Goal: Communication & Community: Ask a question

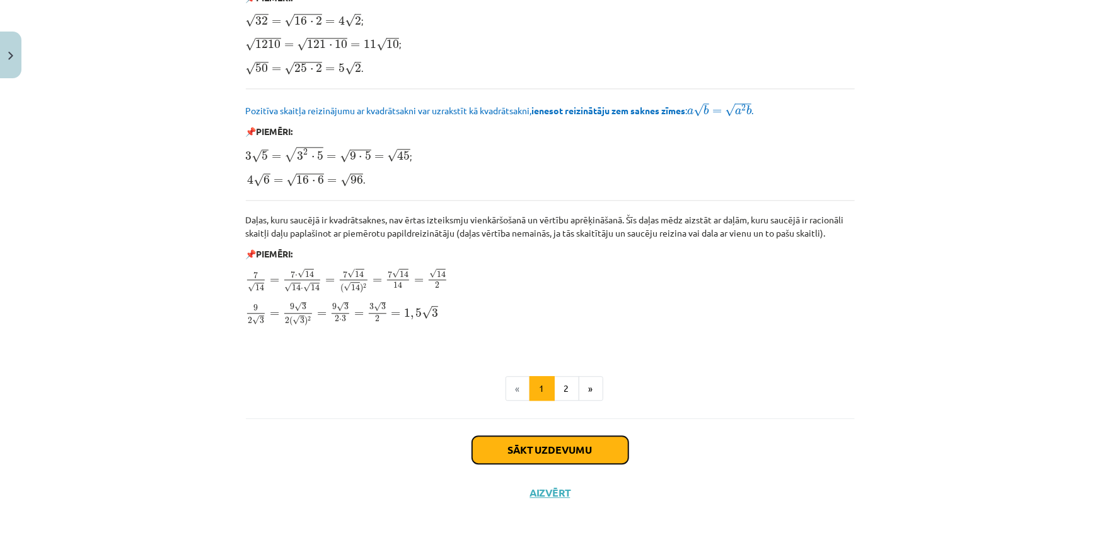
click at [566, 447] on button "Sākt uzdevumu" at bounding box center [550, 450] width 156 height 28
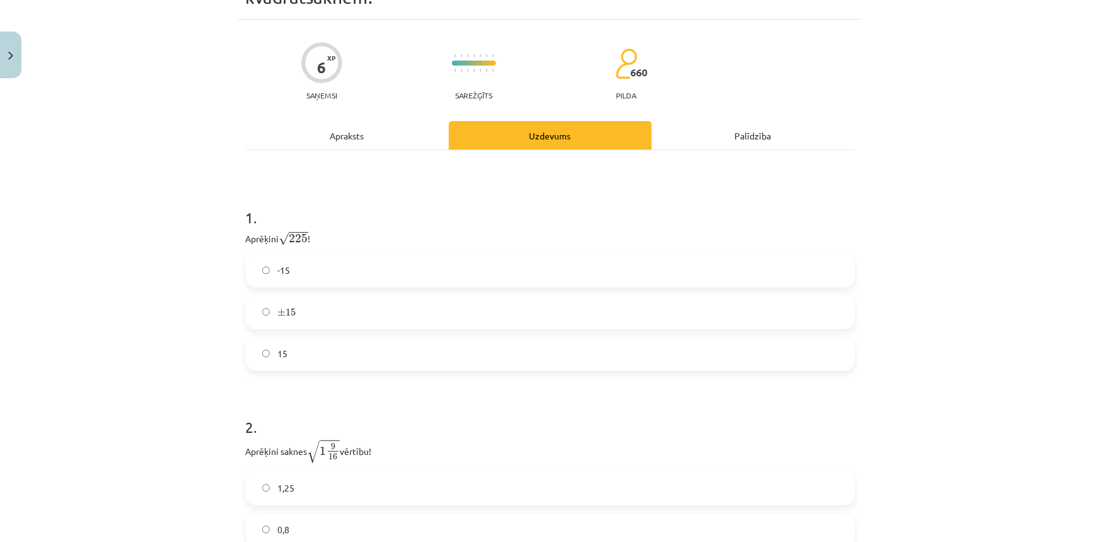
scroll to position [88, 0]
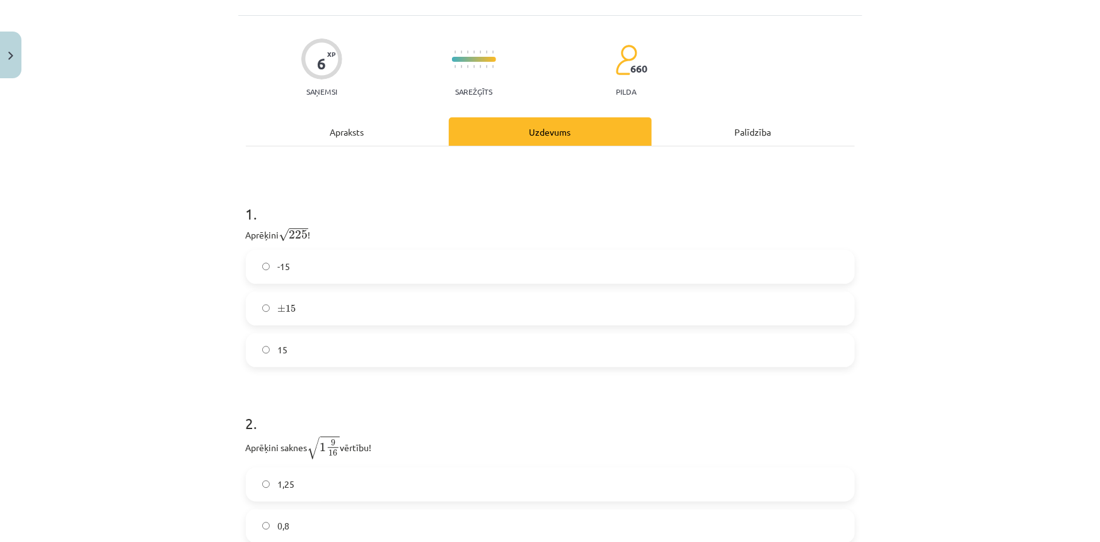
click at [293, 351] on label "15" at bounding box center [550, 350] width 607 height 32
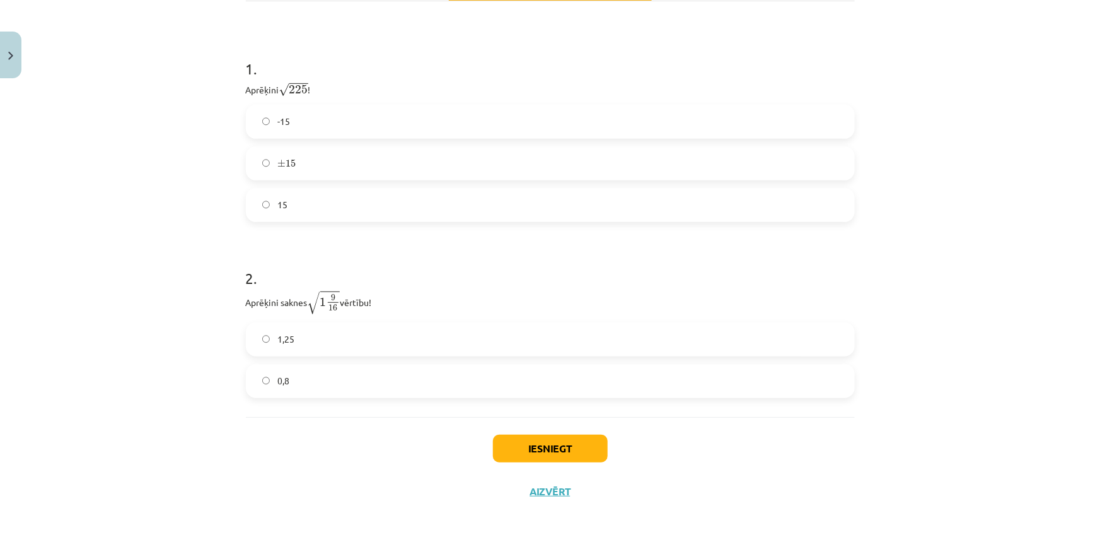
scroll to position [235, 0]
click at [294, 335] on label "1,25" at bounding box center [550, 338] width 607 height 32
click at [554, 438] on button "Iesniegt" at bounding box center [550, 447] width 115 height 28
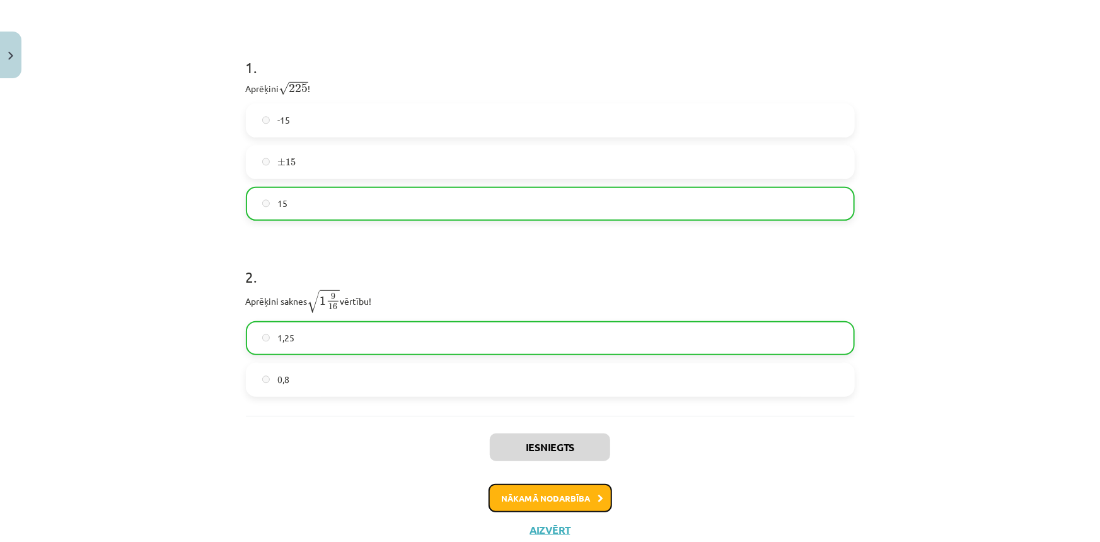
click at [574, 484] on button "Nākamā nodarbība" at bounding box center [551, 498] width 124 height 29
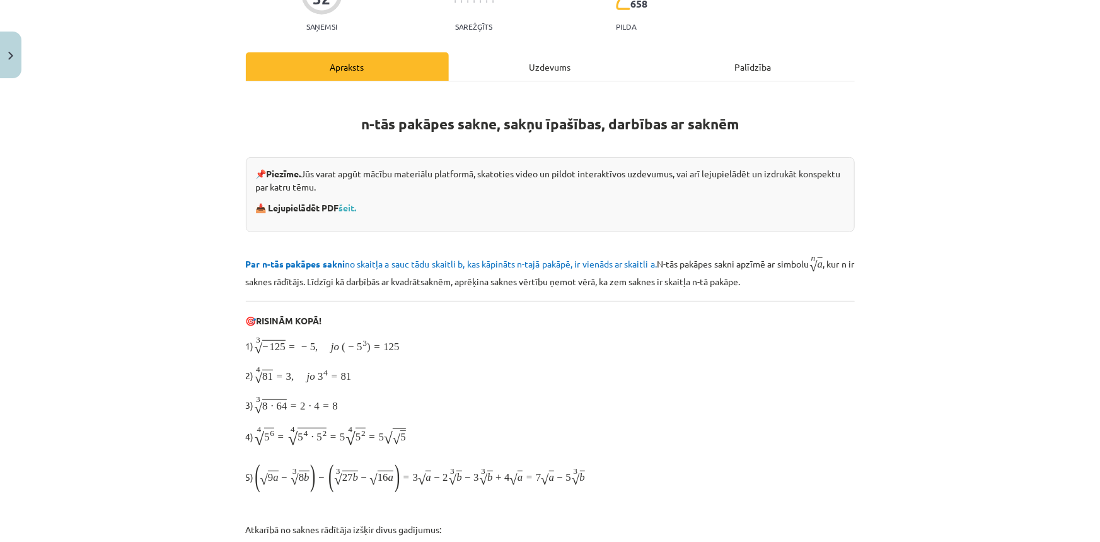
scroll to position [32, 0]
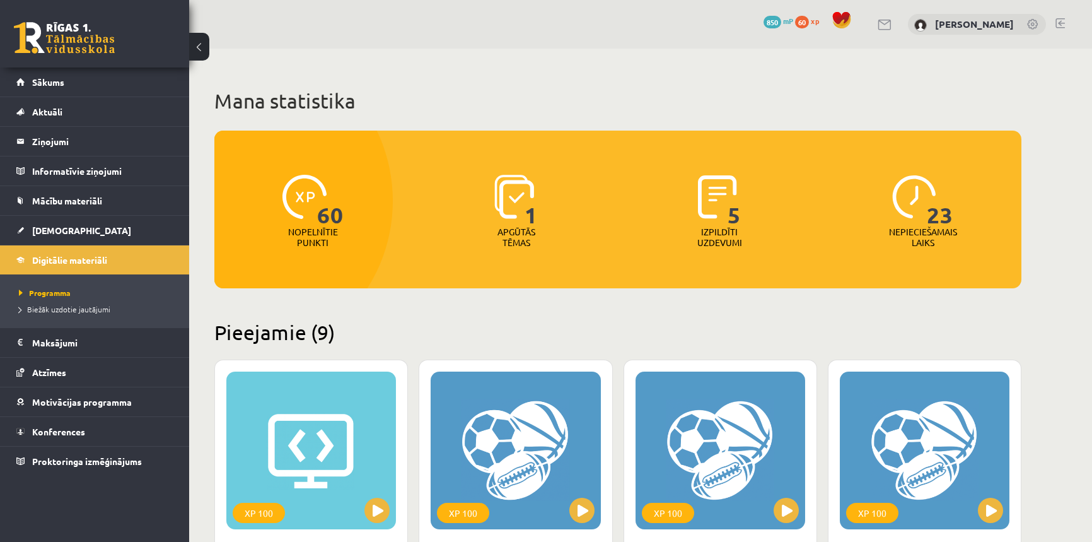
scroll to position [859, 0]
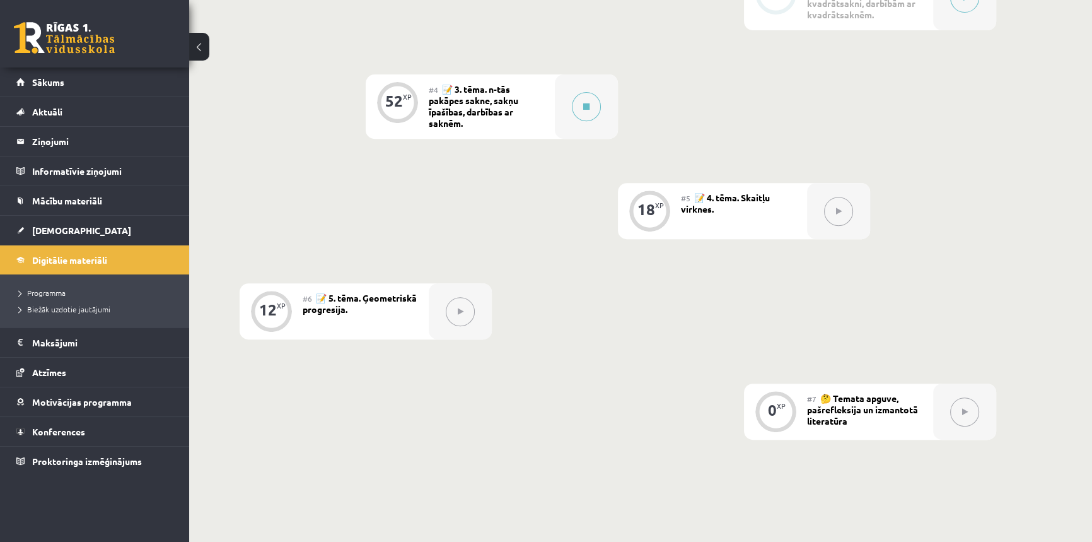
scroll to position [631, 0]
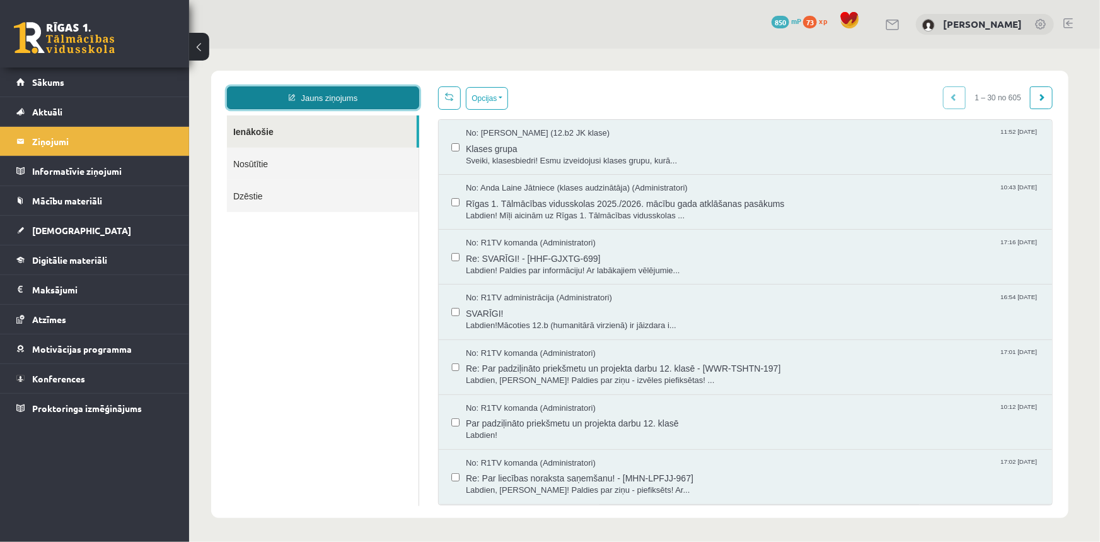
click at [291, 105] on link "Jauns ziņojums" at bounding box center [322, 97] width 192 height 23
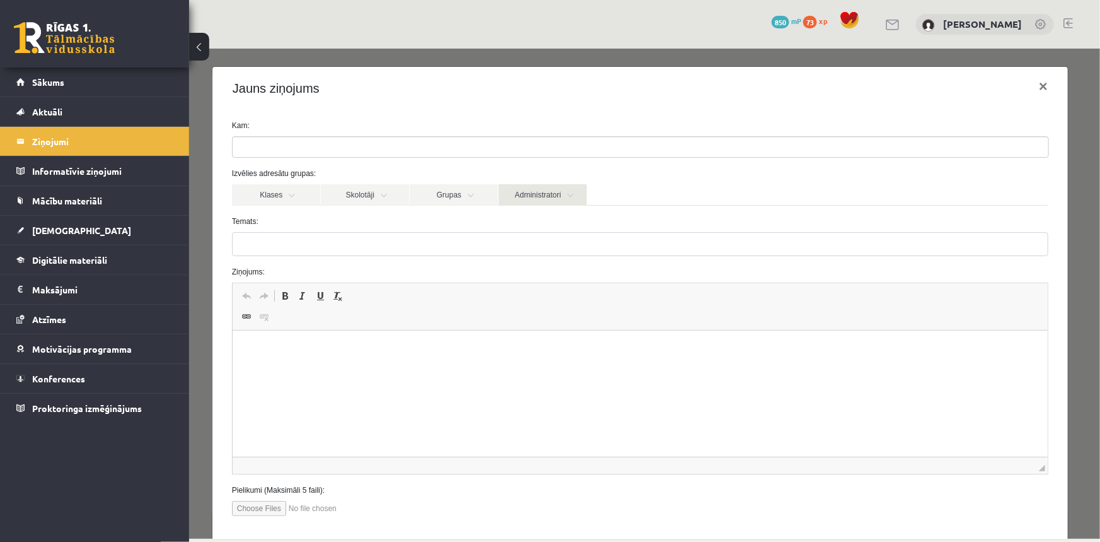
click at [549, 195] on link "Administratori" at bounding box center [542, 193] width 88 height 21
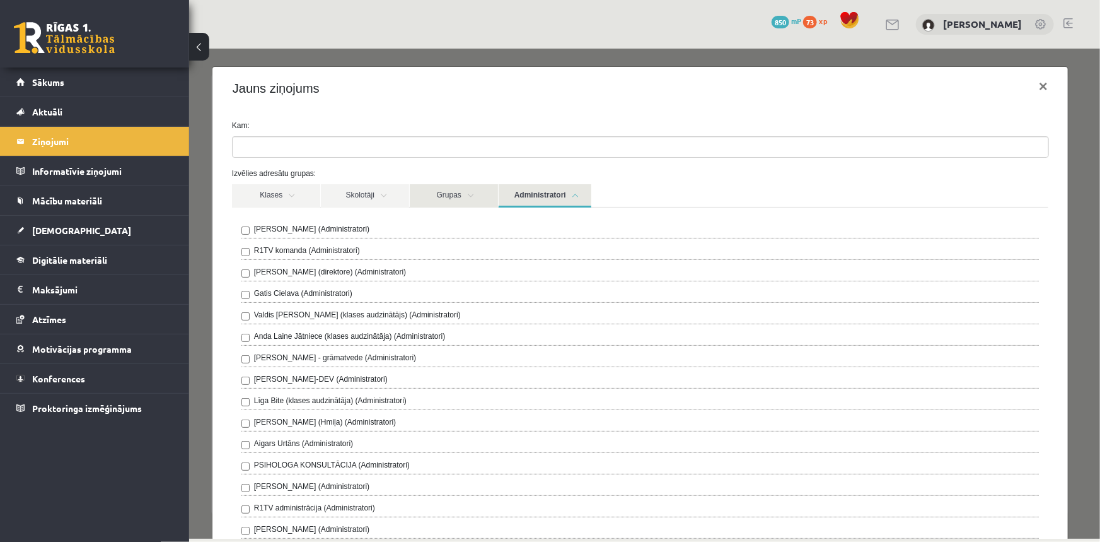
click at [439, 186] on link "Grupas" at bounding box center [453, 194] width 88 height 23
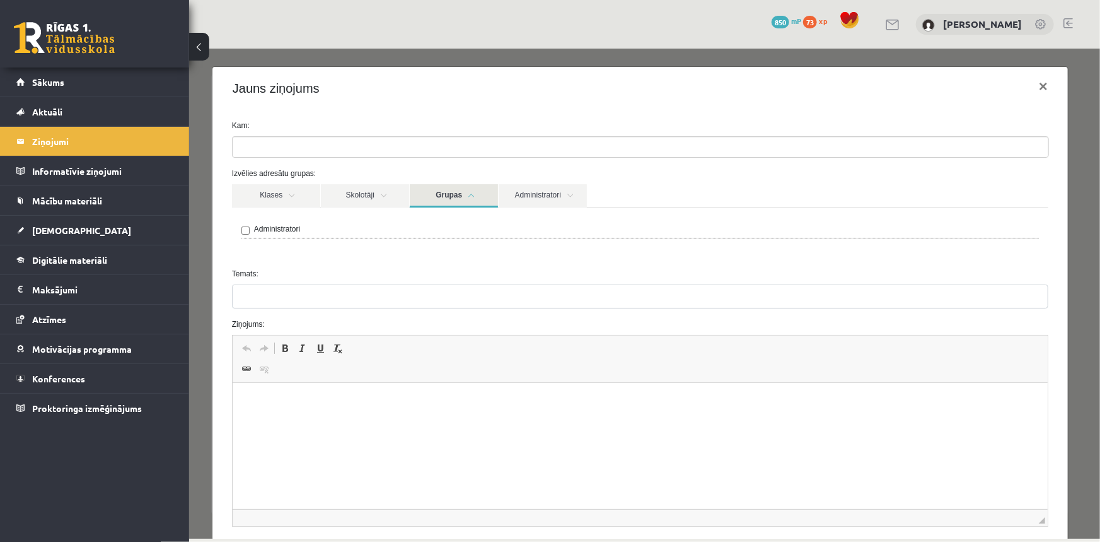
click at [251, 230] on div "Administratori" at bounding box center [640, 230] width 798 height 15
click at [552, 194] on link "Administratori" at bounding box center [542, 194] width 88 height 23
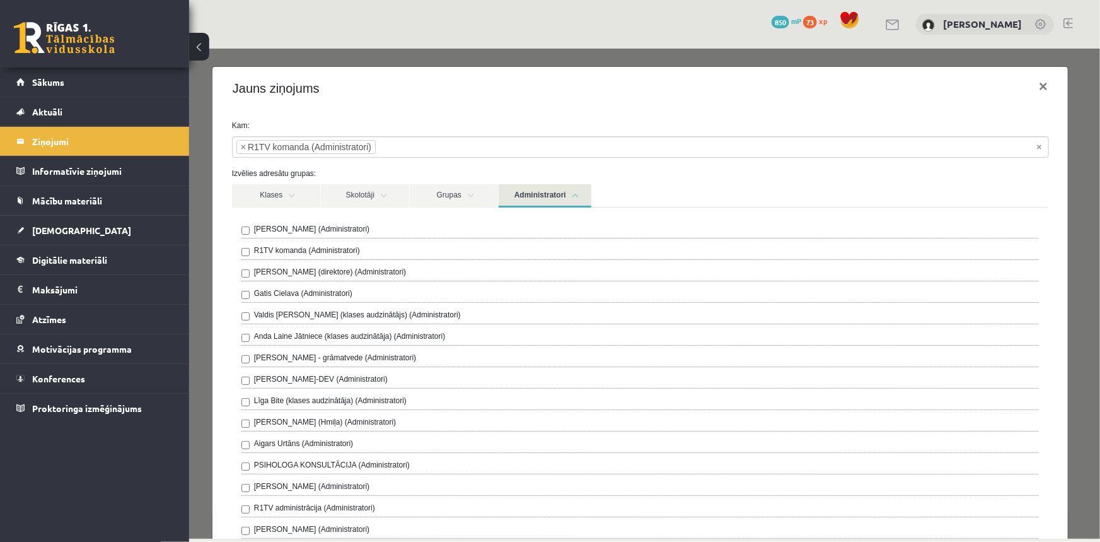
click at [514, 116] on div "**********" at bounding box center [640, 530] width 856 height 843
click at [530, 195] on link "Administratori" at bounding box center [544, 194] width 93 height 23
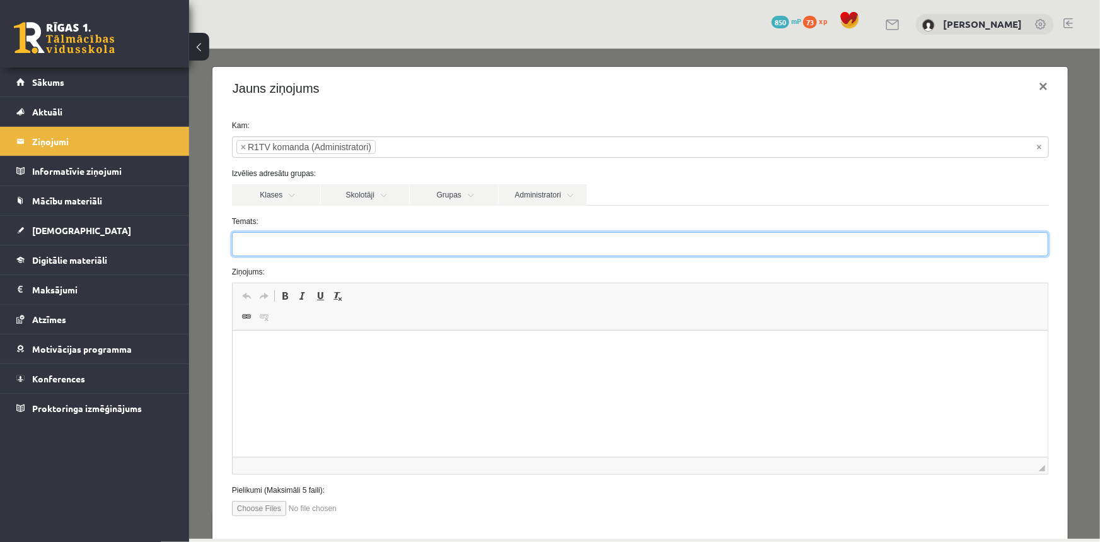
click at [368, 244] on input "Temats:" at bounding box center [639, 243] width 817 height 24
type input "**********"
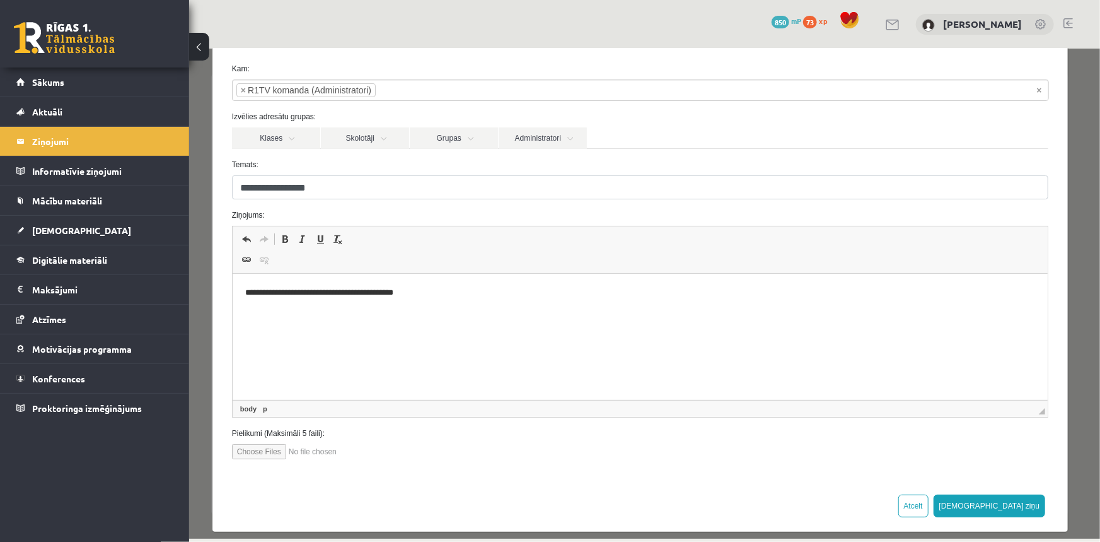
scroll to position [67, 0]
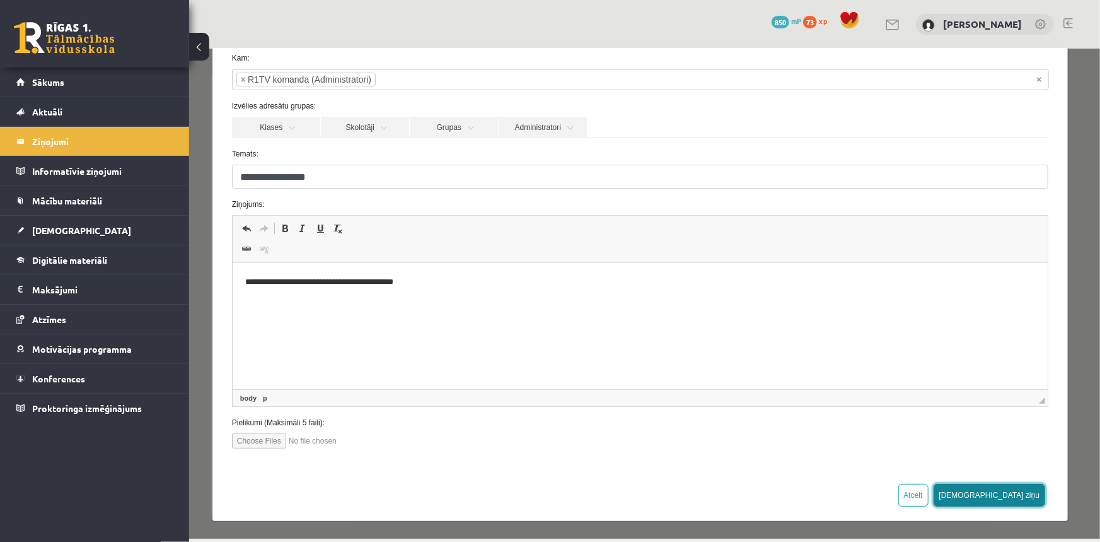
click at [1000, 493] on button "Sūtīt ziņu" at bounding box center [989, 494] width 112 height 23
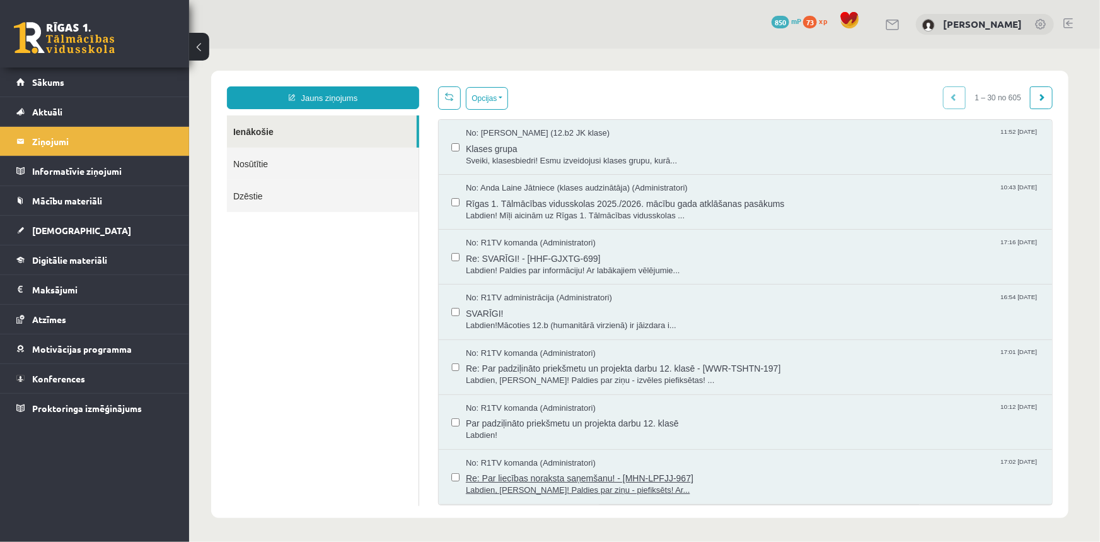
scroll to position [0, 0]
